Goal: Task Accomplishment & Management: Use online tool/utility

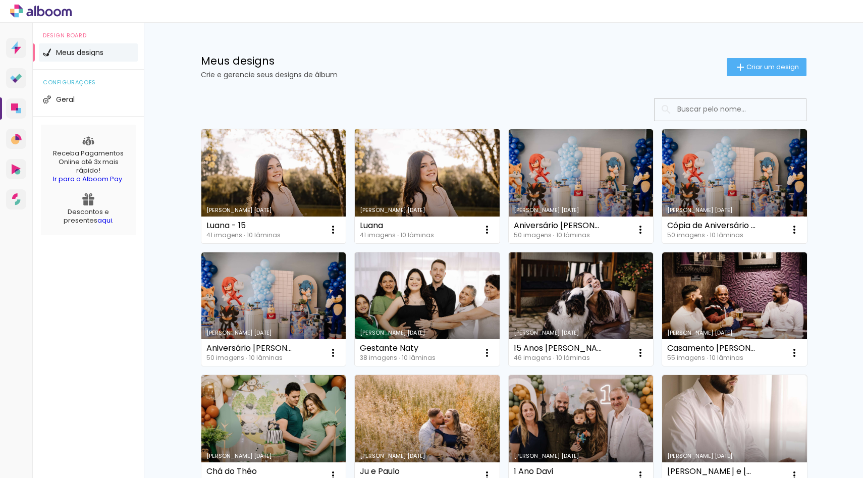
click at [414, 186] on link "Criado em [DATE]" at bounding box center [427, 186] width 145 height 114
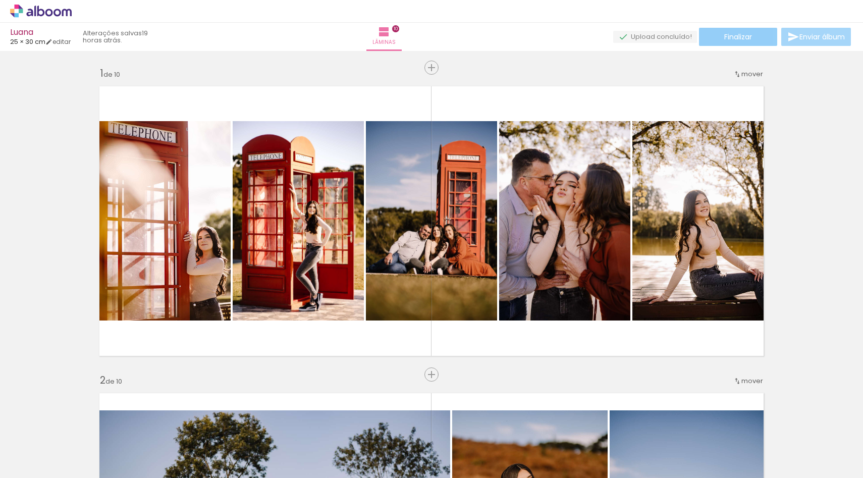
click at [744, 36] on span "Finalizar" at bounding box center [738, 36] width 28 height 7
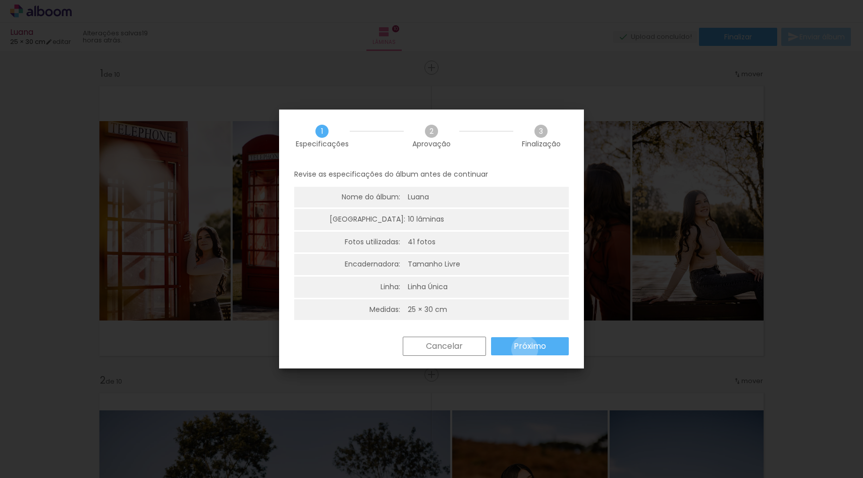
click at [0, 0] on slot "Próximo" at bounding box center [0, 0] width 0 height 0
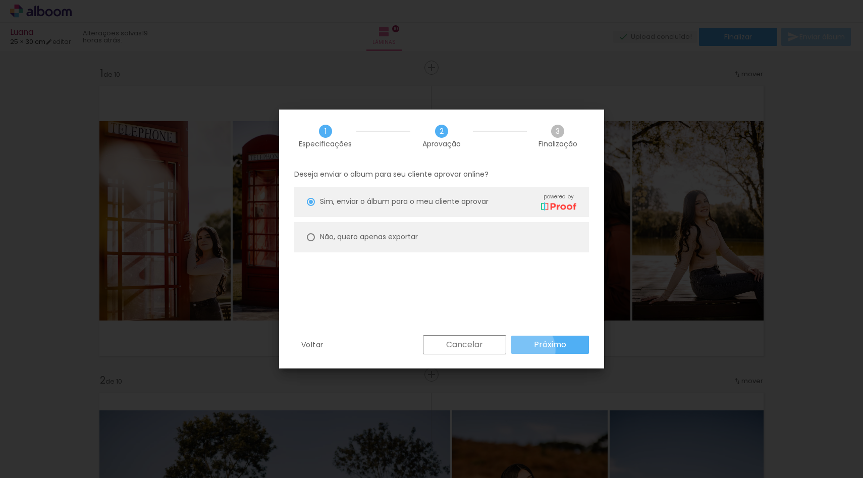
click at [525, 349] on paper-button "Próximo" at bounding box center [550, 345] width 78 height 18
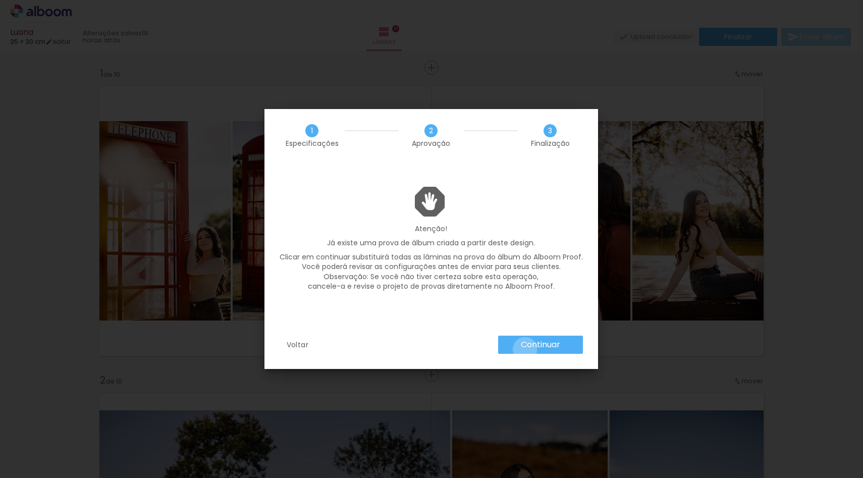
click at [0, 0] on slot "Continuar" at bounding box center [0, 0] width 0 height 0
